Goal: Obtain resource: Obtain resource

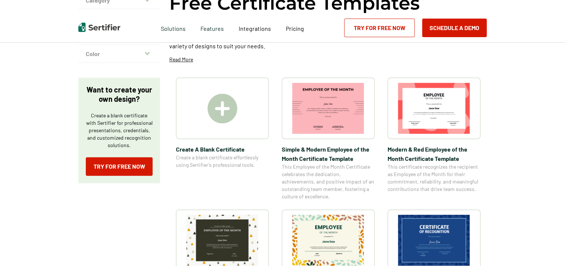
scroll to position [74, 0]
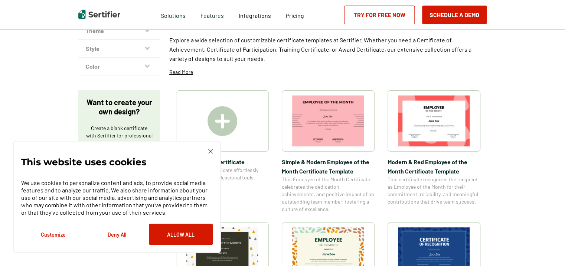
scroll to position [371, 0]
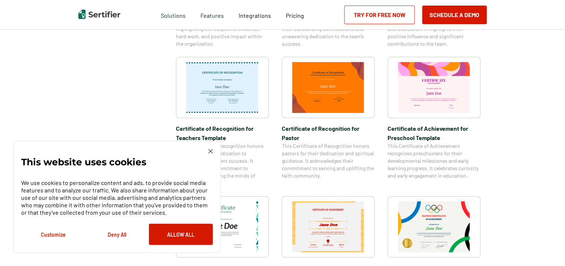
click at [211, 153] on img at bounding box center [210, 151] width 4 height 4
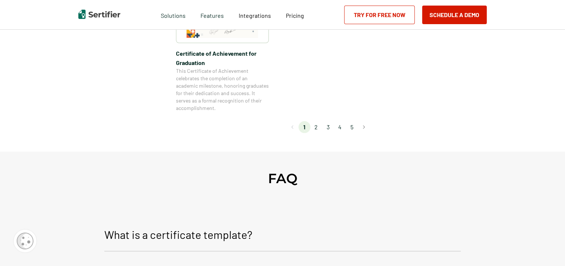
scroll to position [668, 0]
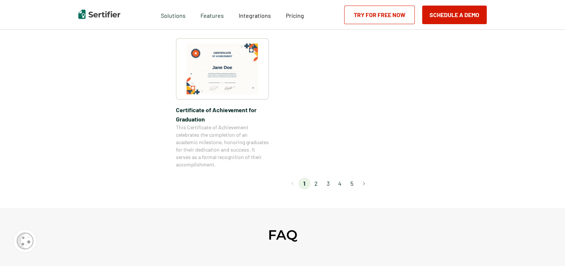
click at [319, 184] on li "2" at bounding box center [316, 184] width 12 height 12
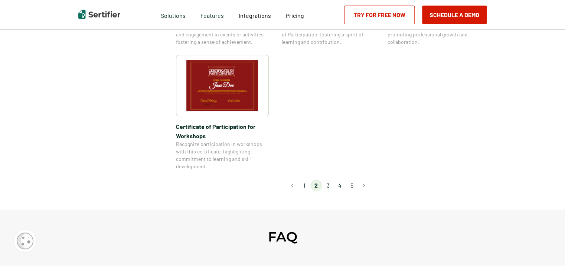
click at [327, 179] on li "3" at bounding box center [328, 185] width 12 height 12
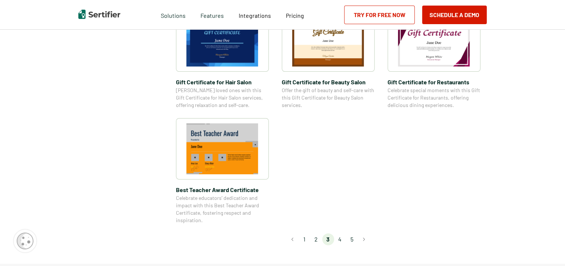
scroll to position [594, 0]
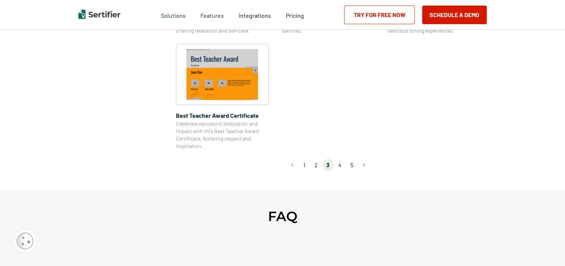
click at [342, 166] on li "4" at bounding box center [340, 165] width 12 height 12
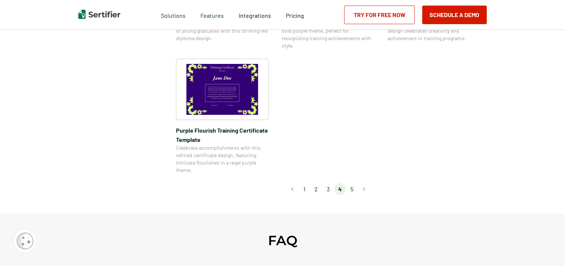
click at [329, 189] on li "3" at bounding box center [328, 189] width 12 height 12
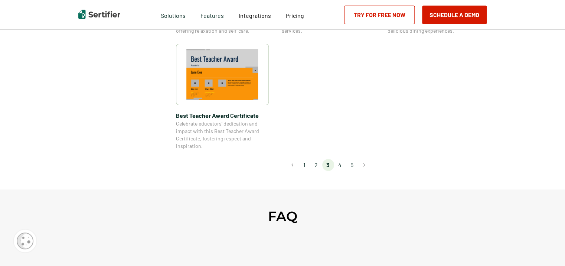
click at [317, 165] on li "2" at bounding box center [316, 165] width 12 height 12
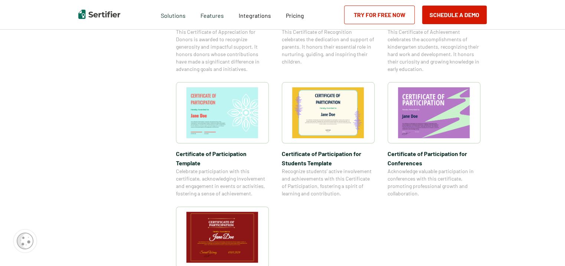
scroll to position [0, 0]
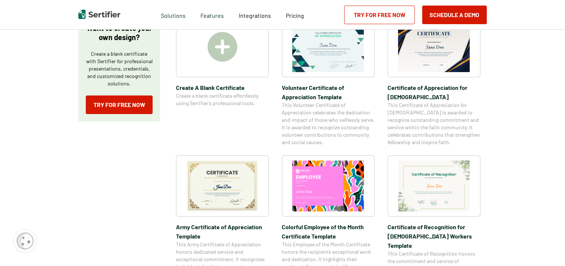
click at [230, 178] on img at bounding box center [222, 185] width 72 height 51
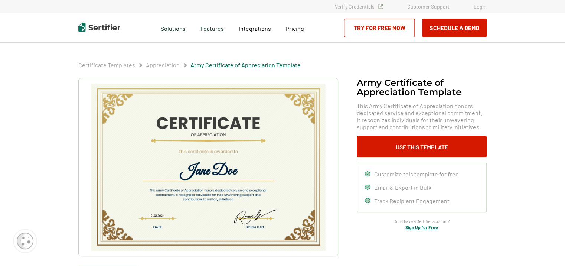
scroll to position [149, 0]
